Goal: Information Seeking & Learning: Find specific fact

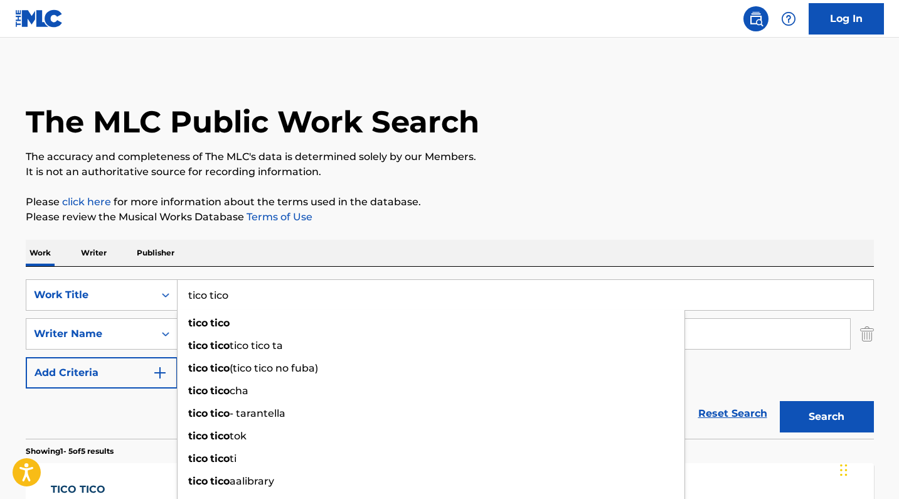
drag, startPoint x: 284, startPoint y: 299, endPoint x: 192, endPoint y: 282, distance: 93.1
click at [192, 282] on input "tico tico" at bounding box center [526, 295] width 696 height 30
type input "young love"
click at [304, 242] on div "Work Writer Publisher" at bounding box center [450, 253] width 848 height 26
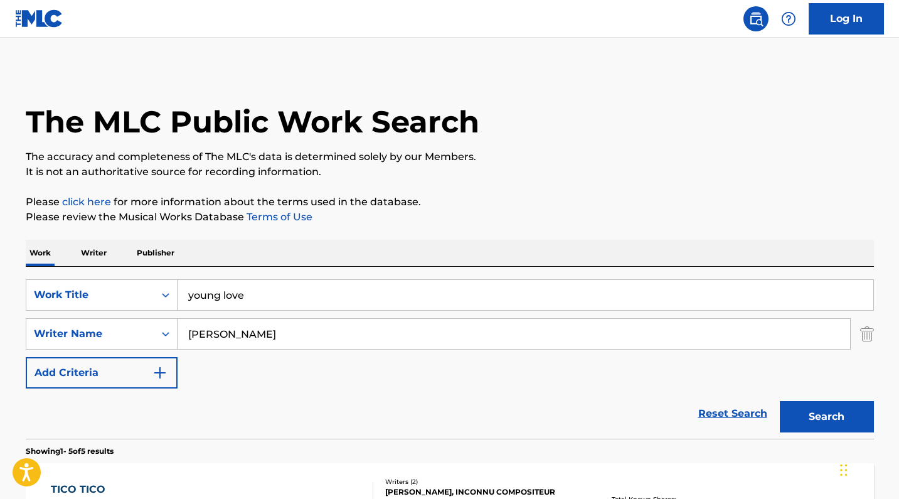
click at [271, 333] on input "[PERSON_NAME]" at bounding box center [514, 334] width 673 height 30
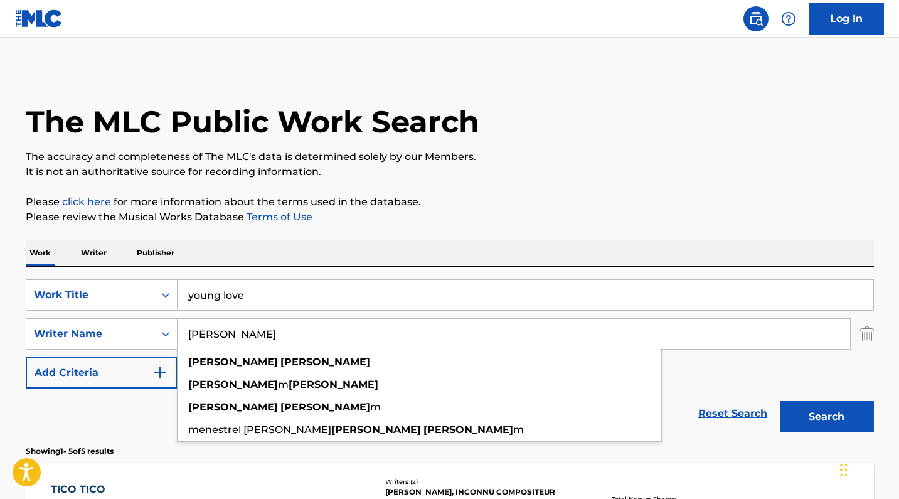
click at [271, 333] on input "[PERSON_NAME]" at bounding box center [514, 334] width 673 height 30
paste input "[PERSON_NAME]"
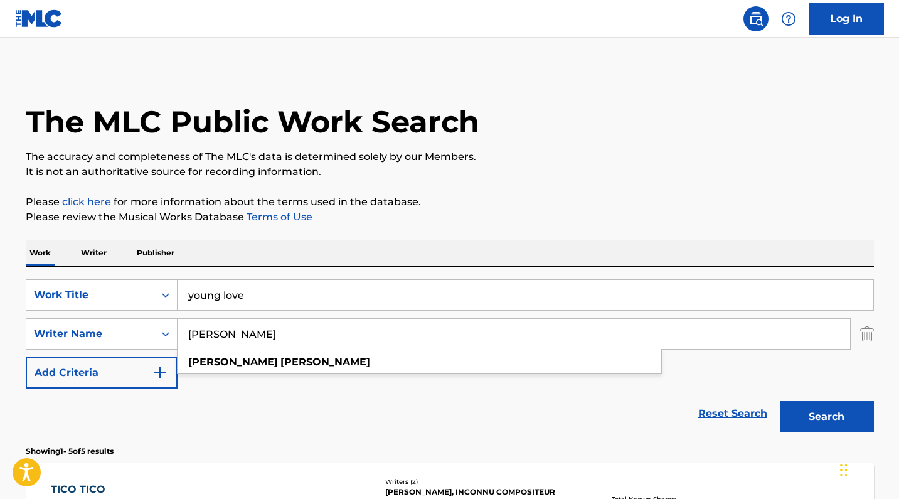
type input "[PERSON_NAME]"
click at [457, 242] on div "Work Writer Publisher" at bounding box center [450, 253] width 848 height 26
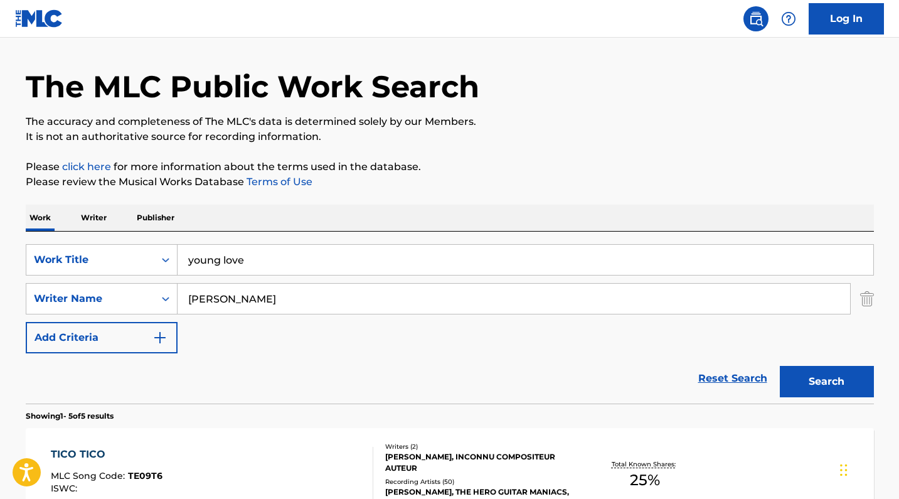
click at [794, 380] on button "Search" at bounding box center [827, 381] width 94 height 31
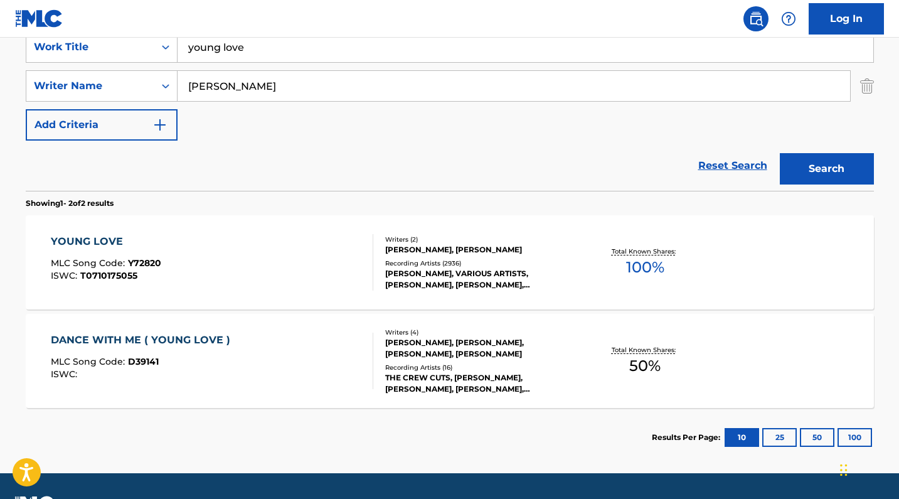
scroll to position [251, 0]
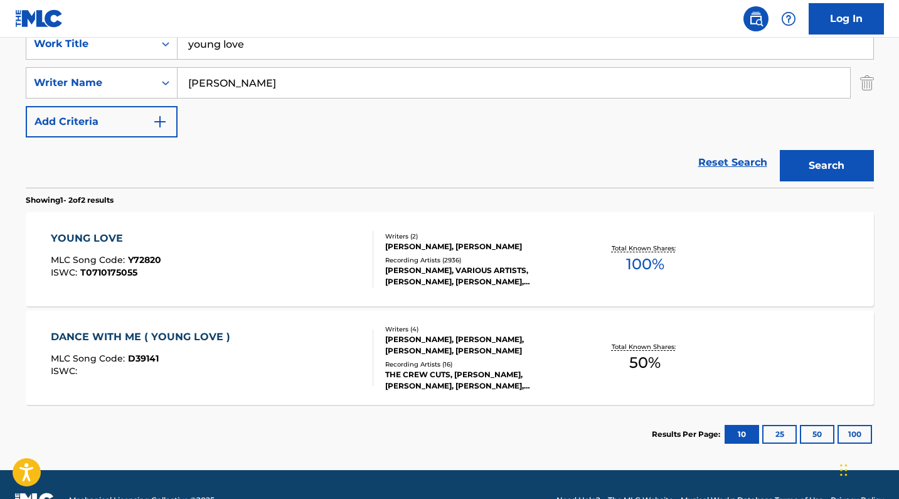
click at [348, 255] on div "YOUNG LOVE MLC Song Code : Y72820 ISWC : T0710175055" at bounding box center [212, 259] width 322 height 56
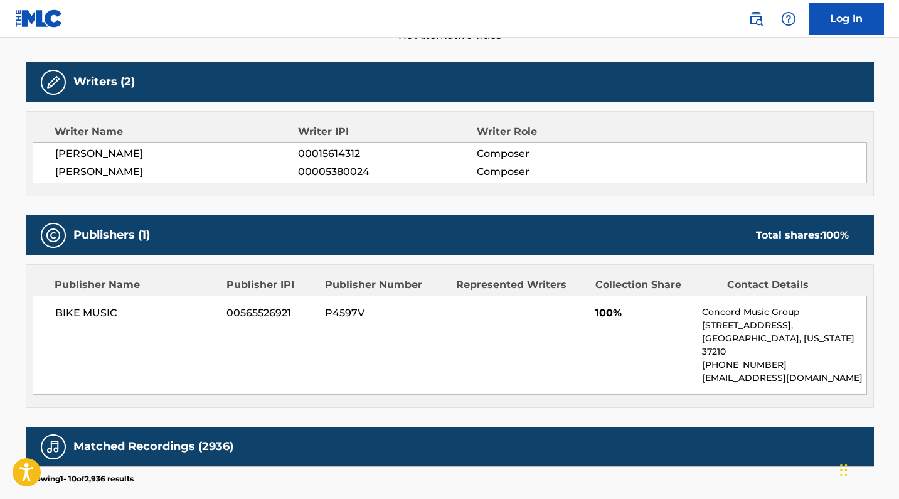
scroll to position [378, 0]
